Goal: Transaction & Acquisition: Purchase product/service

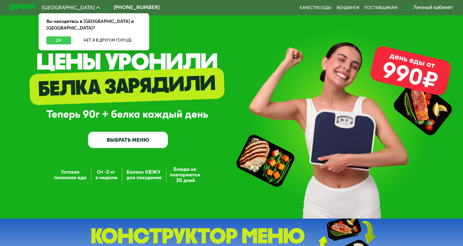
click at [59, 36] on button "Да" at bounding box center [58, 40] width 25 height 8
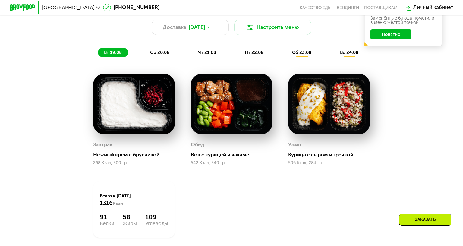
scroll to position [362, 0]
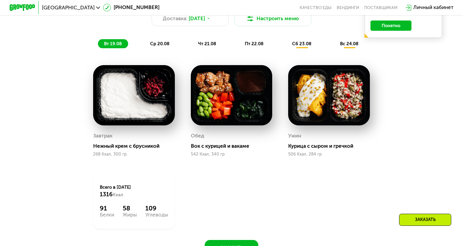
click at [141, 99] on img at bounding box center [133, 95] width 81 height 60
click at [213, 111] on img at bounding box center [231, 95] width 81 height 60
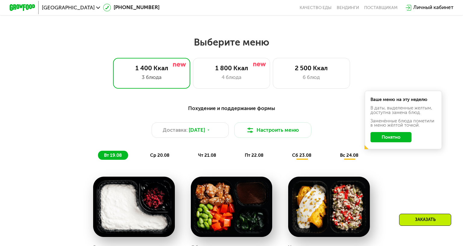
scroll to position [241, 0]
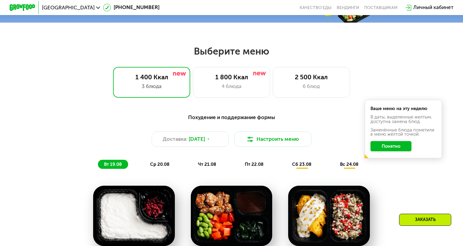
click at [382, 148] on button "Понятно" at bounding box center [391, 146] width 41 height 10
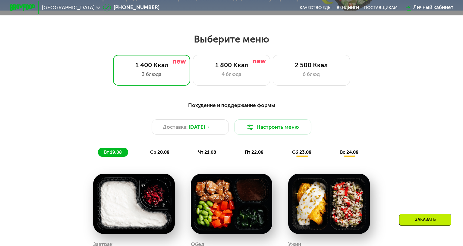
scroll to position [271, 0]
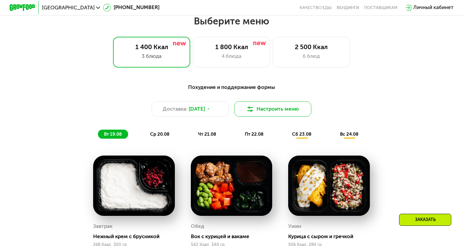
click at [267, 113] on button "Настроить меню" at bounding box center [272, 108] width 77 height 15
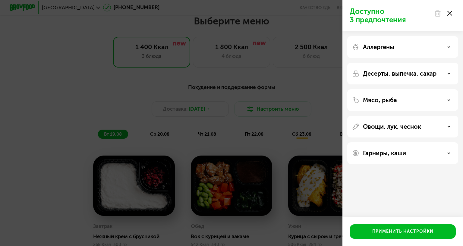
click at [400, 63] on div "Аллергены" at bounding box center [402, 74] width 111 height 22
click at [399, 63] on div "Аллергены" at bounding box center [402, 74] width 111 height 22
click at [448, 74] on use at bounding box center [449, 73] width 2 height 1
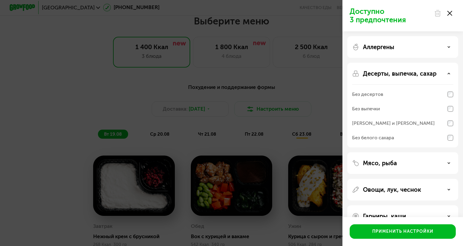
click at [448, 74] on use at bounding box center [449, 73] width 2 height 1
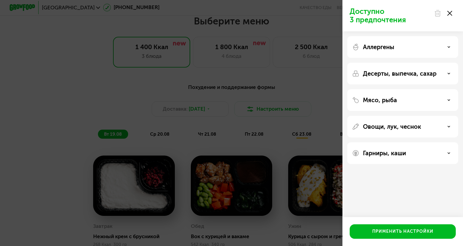
click at [440, 90] on div "Аллергены Десерты, выпечка, сахар Мясо, рыба Овощи, лук, чеснок Гарниры, каши" at bounding box center [403, 99] width 121 height 137
click at [438, 99] on div "Мясо, рыба" at bounding box center [402, 99] width 101 height 7
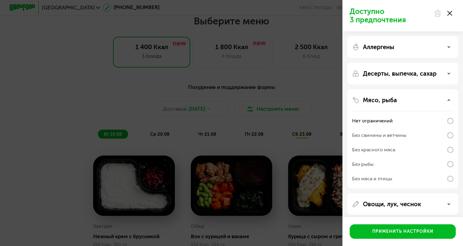
click at [438, 99] on div "Мясо, рыба" at bounding box center [402, 99] width 101 height 7
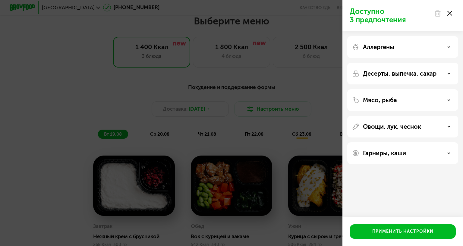
click at [447, 15] on icon at bounding box center [449, 13] width 5 height 5
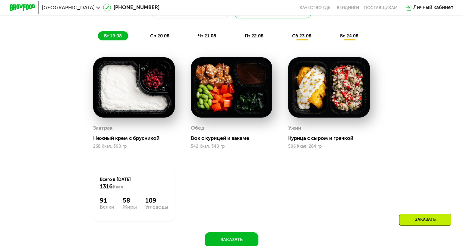
scroll to position [302, 0]
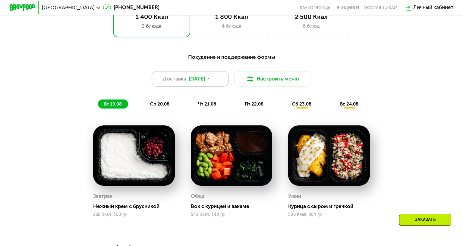
click at [205, 79] on span "[DATE]" at bounding box center [197, 79] width 16 height 8
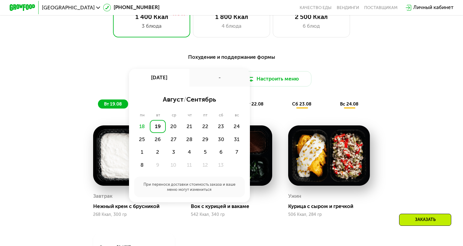
click at [348, 115] on div "Похудение и поддержание формы Доставка: [DATE] авг, вт - август / сентябрь пн в…" at bounding box center [231, 182] width 396 height 267
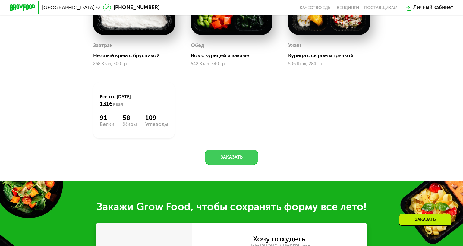
click at [229, 154] on button "Заказать" at bounding box center [231, 157] width 53 height 15
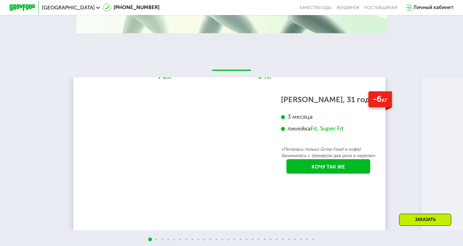
scroll to position [1025, 0]
